Goal: Task Accomplishment & Management: Use online tool/utility

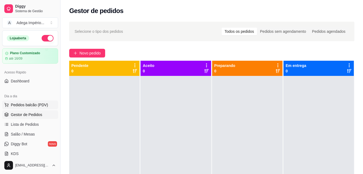
click at [36, 104] on span "Pedidos balcão (PDV)" at bounding box center [29, 104] width 37 height 5
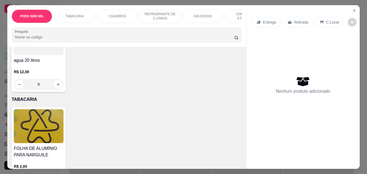
scroll to position [81, 0]
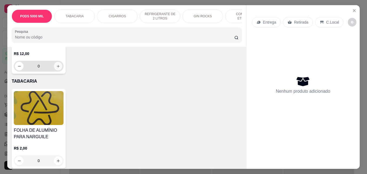
click at [59, 68] on button "increase-product-quantity" at bounding box center [58, 66] width 8 height 8
type input "1"
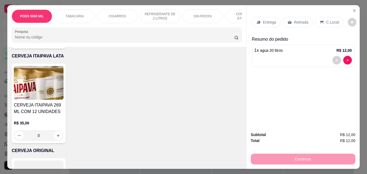
scroll to position [1326, 0]
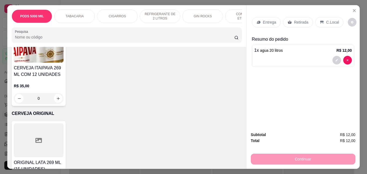
click at [56, 6] on icon "increase-product-quantity" at bounding box center [58, 4] width 4 height 4
type input "1"
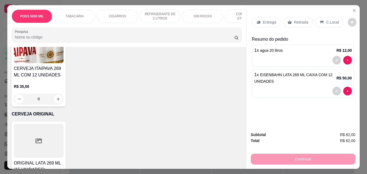
scroll to position [1326, 0]
click at [290, 19] on div "Retirada" at bounding box center [298, 22] width 30 height 10
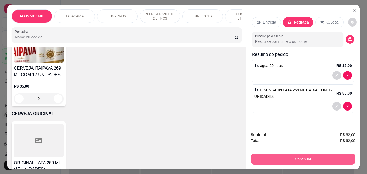
click at [303, 156] on button "Continuar" at bounding box center [303, 158] width 105 height 11
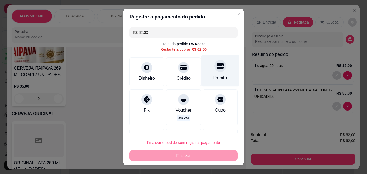
click at [217, 69] on icon at bounding box center [220, 65] width 7 height 5
type input "R$ 0,00"
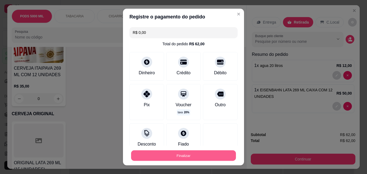
click at [181, 156] on button "Finalizar" at bounding box center [183, 155] width 105 height 11
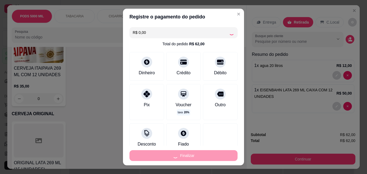
type input "0"
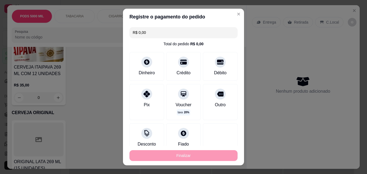
type input "-R$ 62,00"
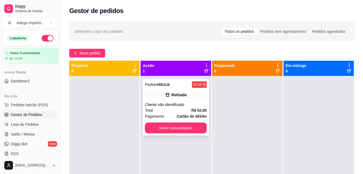
click at [173, 107] on div "Total R$ 62,00" at bounding box center [176, 110] width 62 height 6
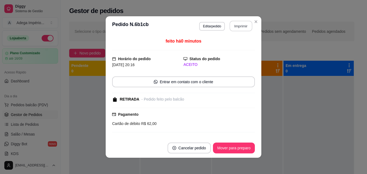
click at [236, 27] on button "Imprimir" at bounding box center [241, 26] width 23 height 11
click at [238, 152] on button "Mover para preparo" at bounding box center [234, 148] width 41 height 11
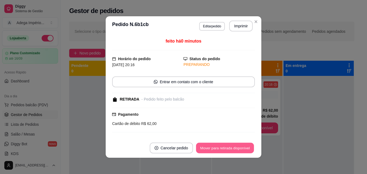
click at [237, 149] on button "Mover para retirada disponível" at bounding box center [225, 148] width 58 height 11
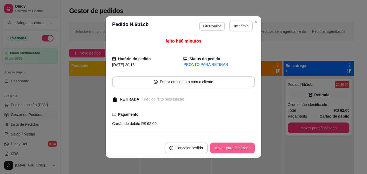
click at [237, 149] on button "Mover para finalizado" at bounding box center [232, 147] width 45 height 11
